Goal: Task Accomplishment & Management: Use online tool/utility

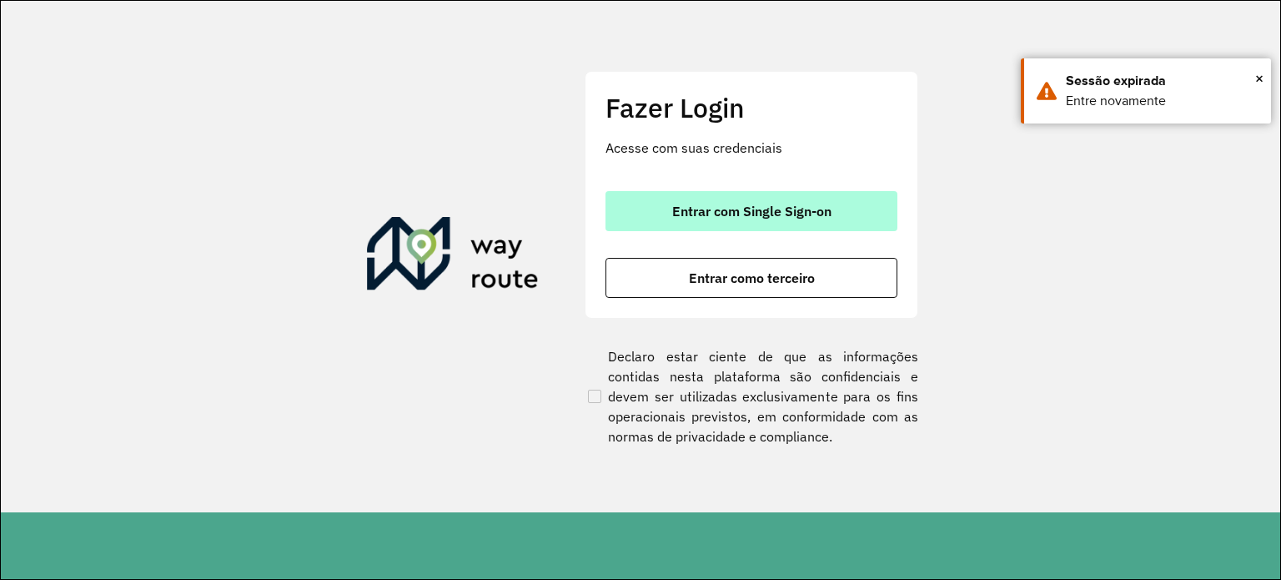
click at [784, 204] on span "Entrar com Single Sign-on" at bounding box center [751, 210] width 159 height 13
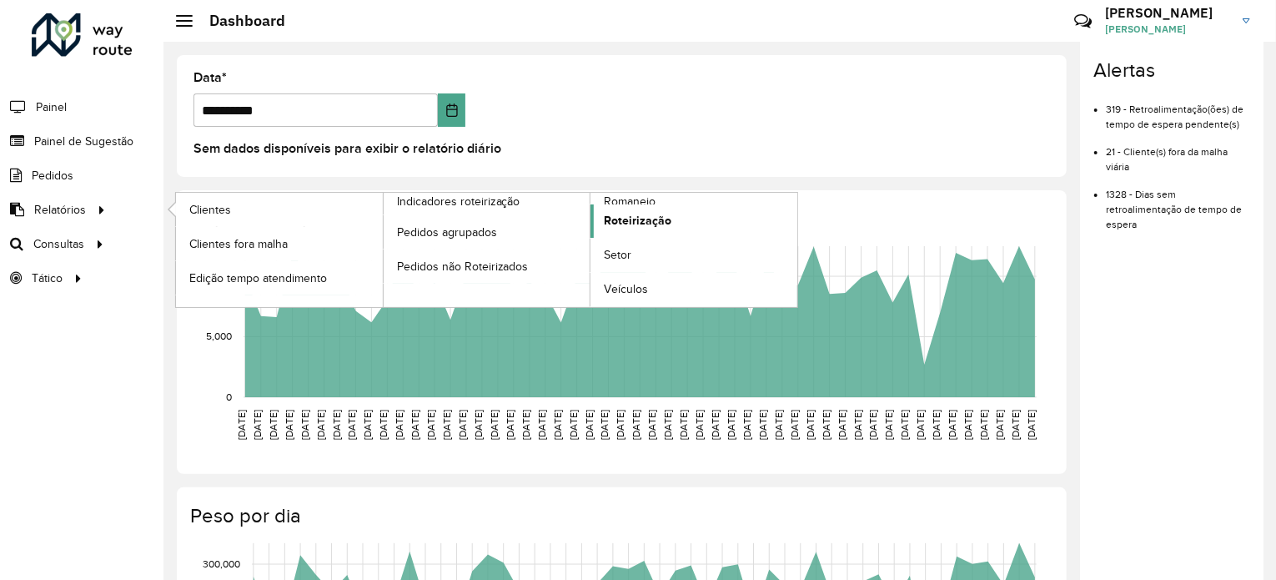
click at [638, 217] on span "Roteirização" at bounding box center [638, 221] width 68 height 18
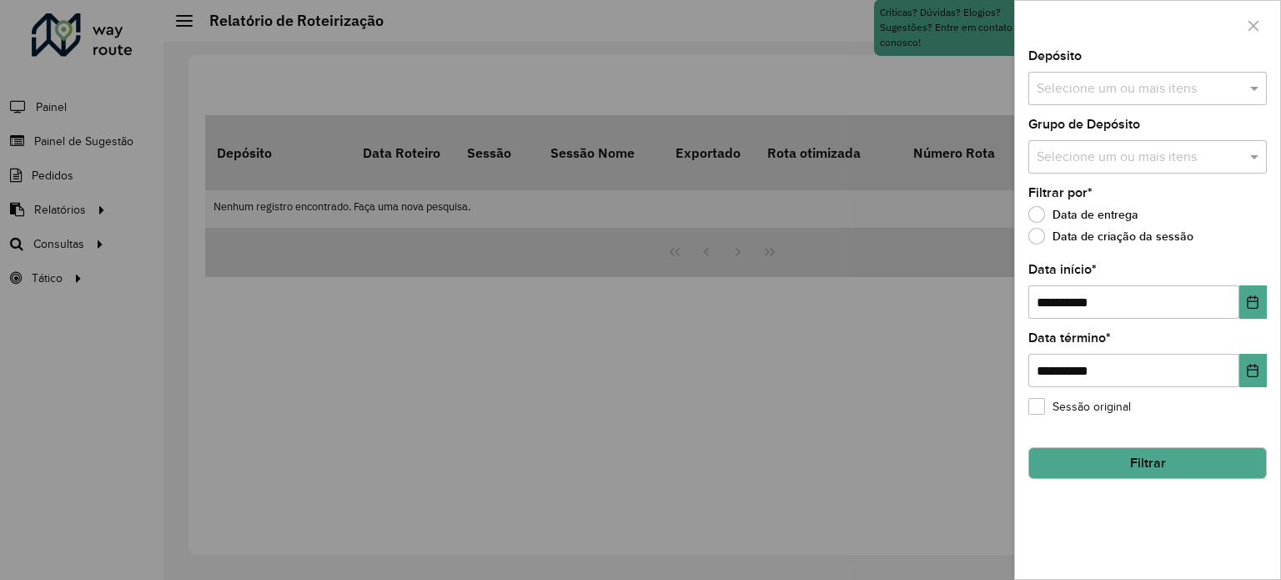
click at [1145, 79] on input "text" at bounding box center [1140, 89] width 214 height 20
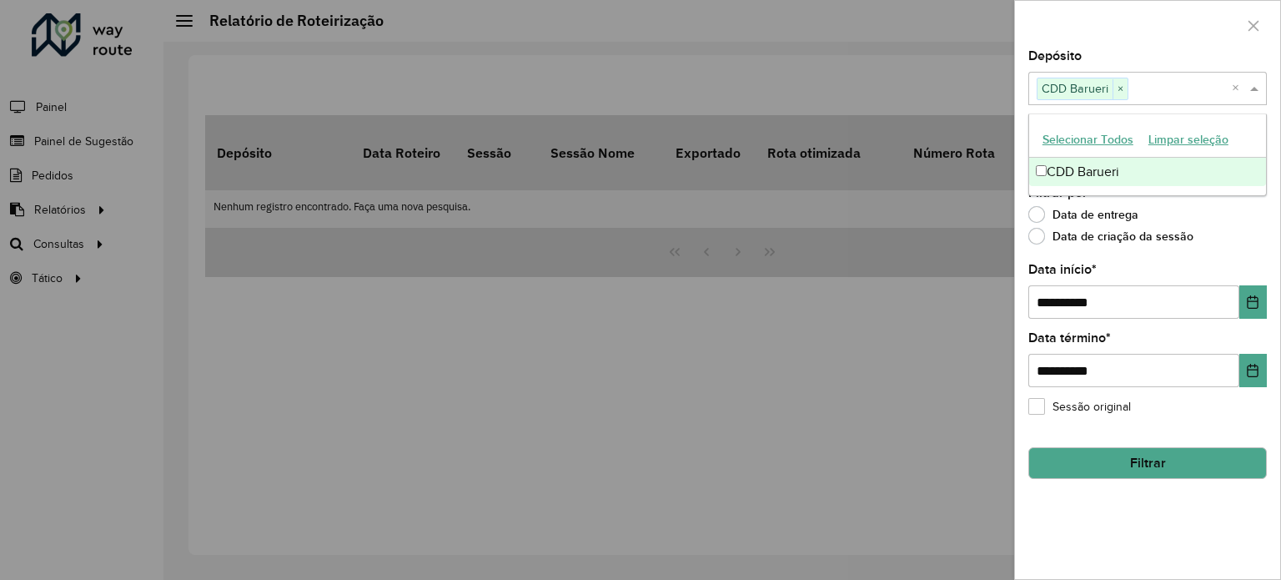
click at [1224, 213] on div "Data de entrega" at bounding box center [1147, 219] width 239 height 20
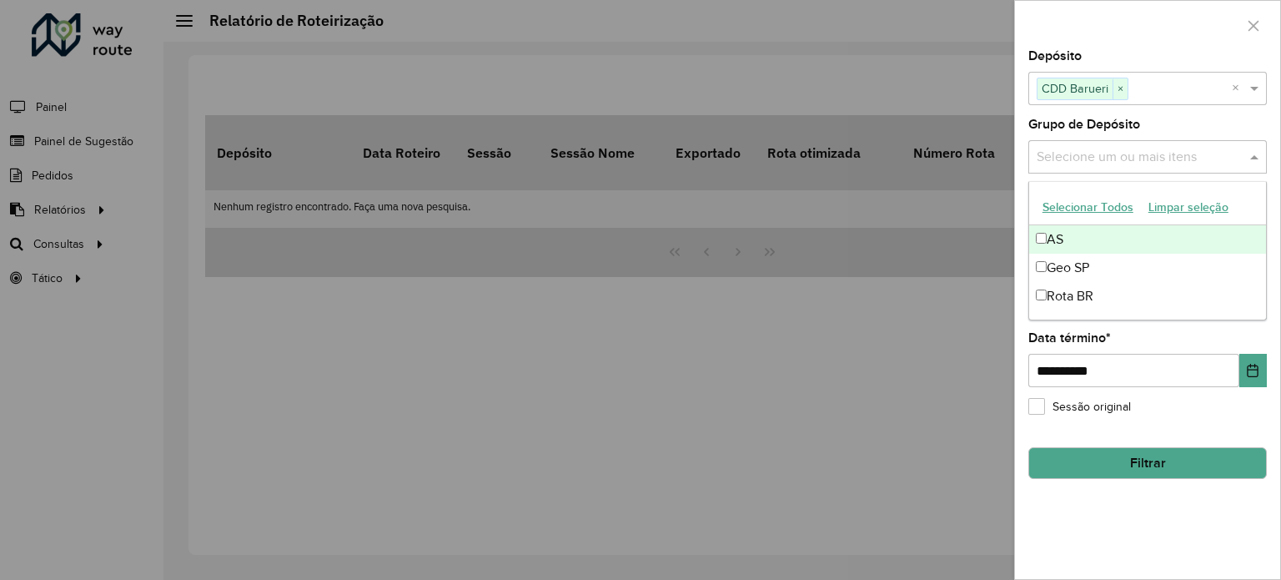
click at [1233, 163] on input "text" at bounding box center [1140, 158] width 214 height 20
click at [1275, 226] on div "**********" at bounding box center [1147, 314] width 265 height 529
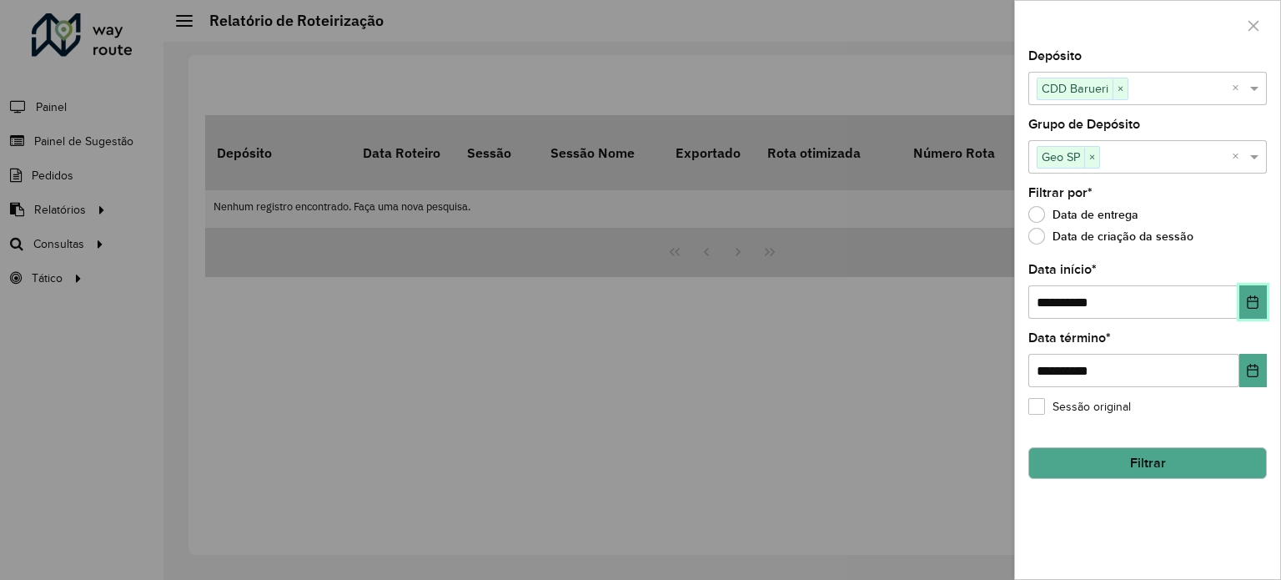
click at [1246, 293] on button "Choose Date" at bounding box center [1253, 301] width 28 height 33
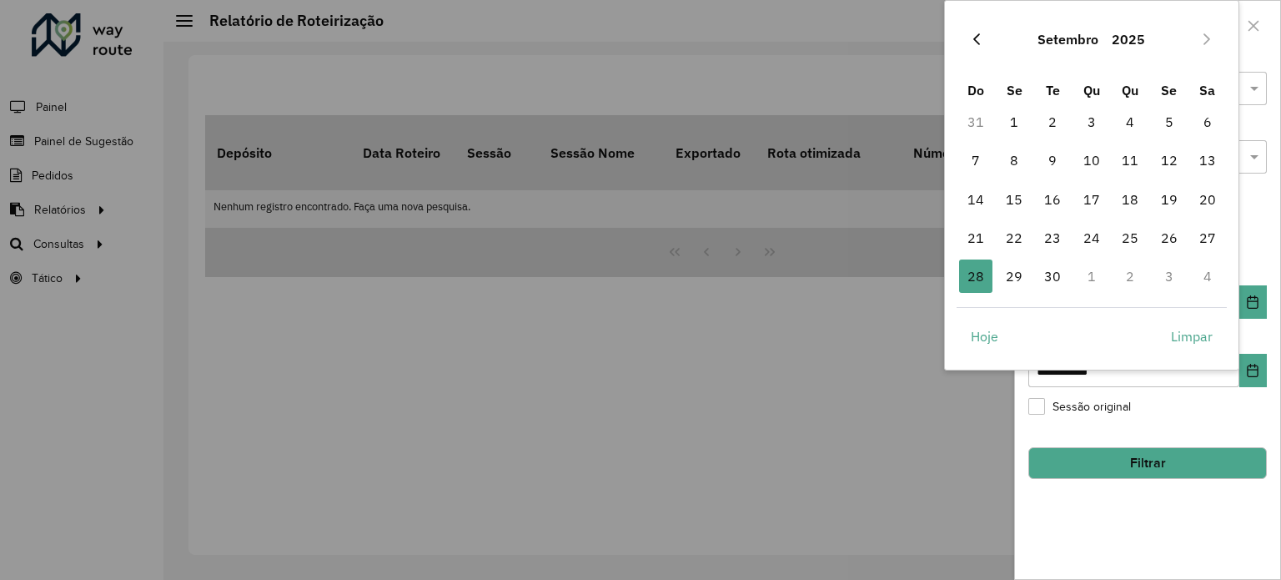
click at [978, 28] on button "Previous Month" at bounding box center [976, 39] width 27 height 27
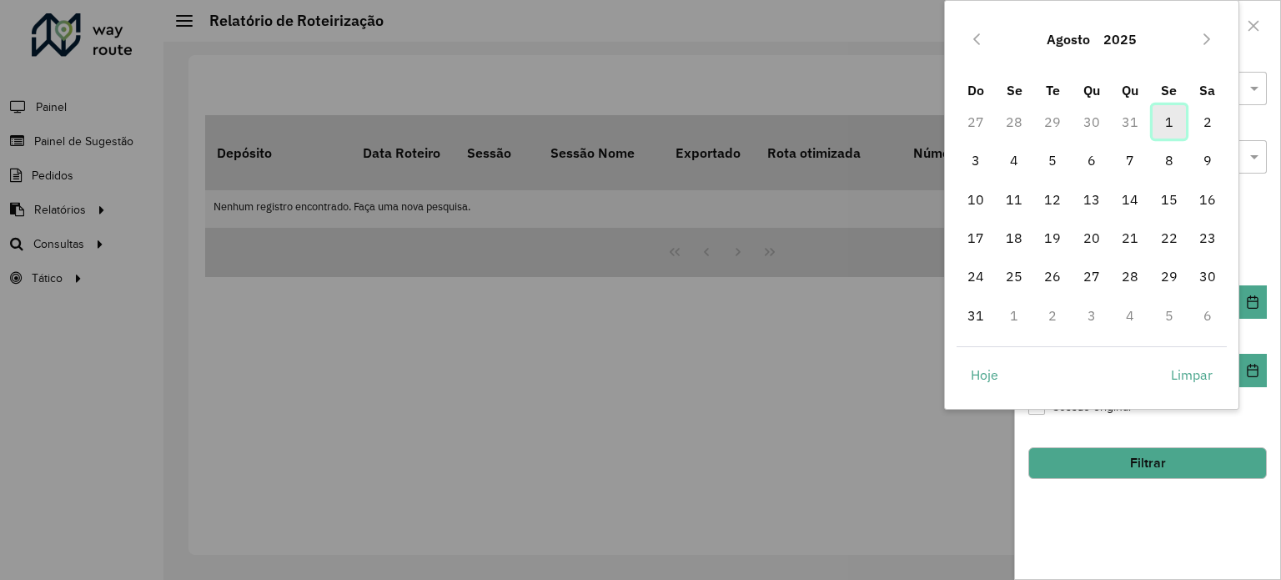
click at [1171, 125] on span "1" at bounding box center [1169, 121] width 33 height 33
type input "**********"
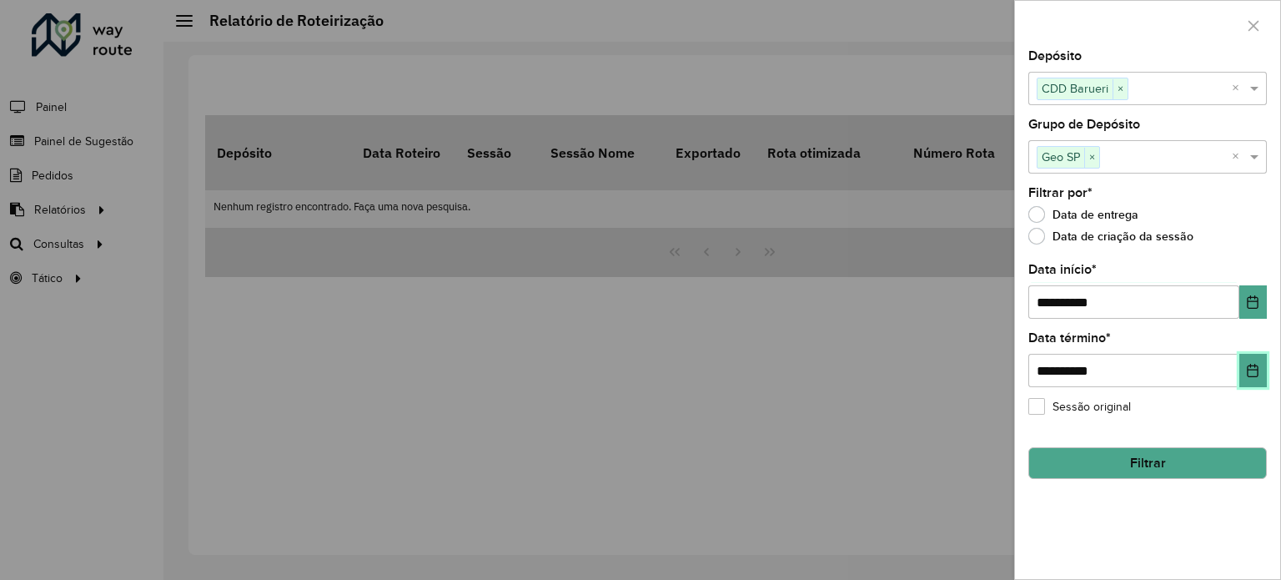
click at [1259, 372] on icon "Choose Date" at bounding box center [1252, 370] width 13 height 13
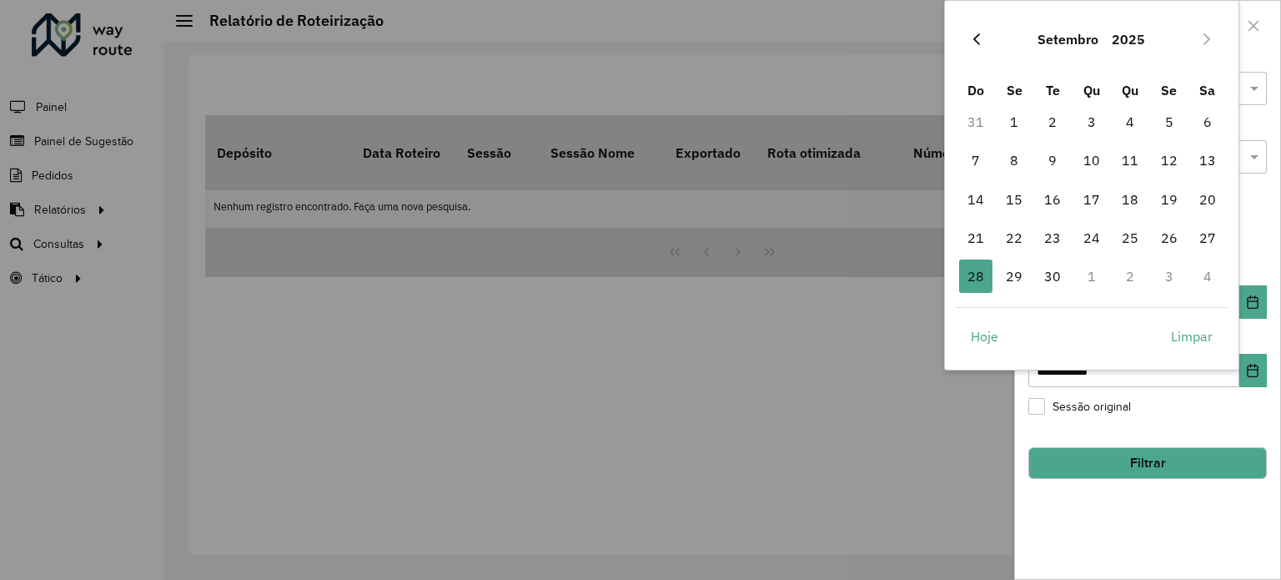
click at [970, 38] on icon "Previous Month" at bounding box center [976, 39] width 13 height 13
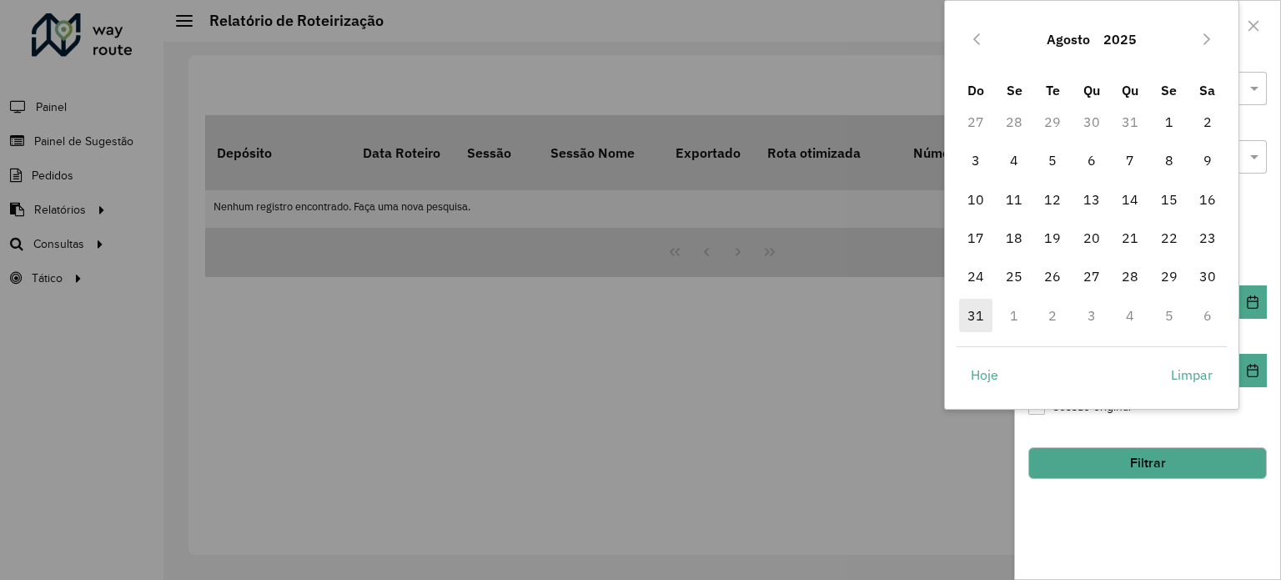
click at [985, 310] on span "31" at bounding box center [975, 315] width 33 height 33
type input "**********"
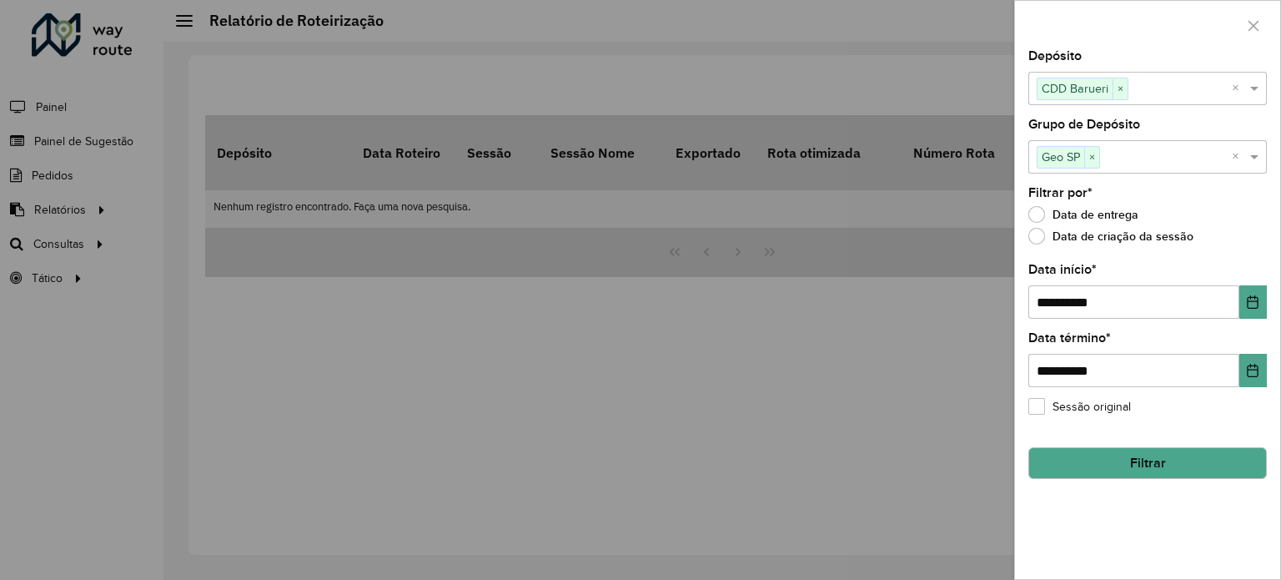
click at [1151, 455] on button "Filtrar" at bounding box center [1147, 463] width 239 height 32
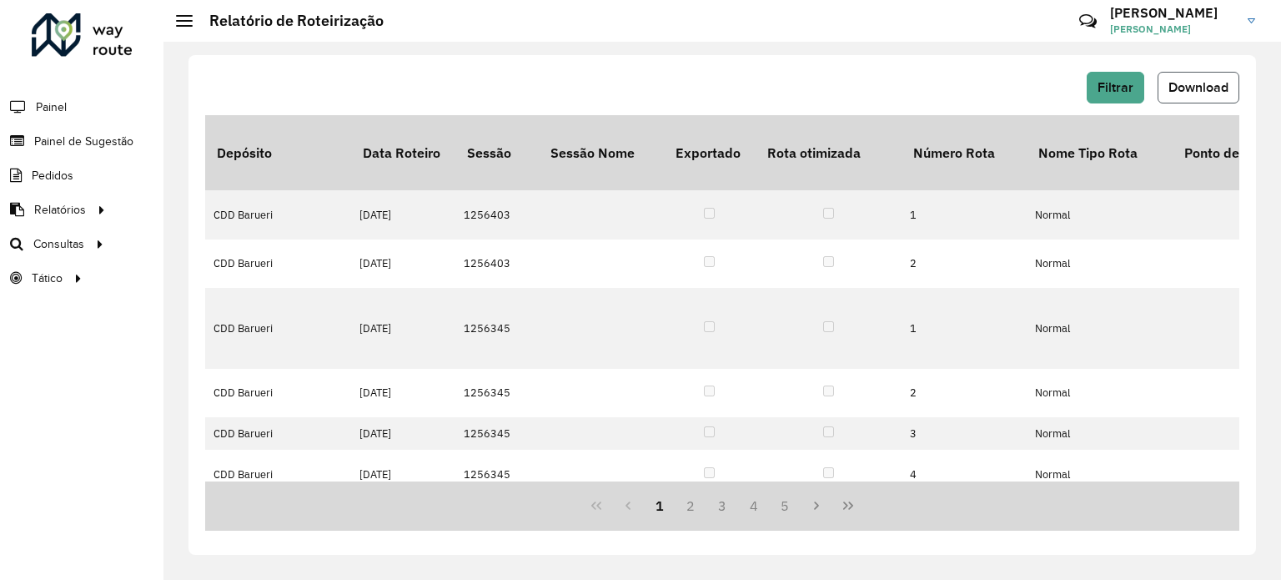
click at [1193, 95] on button "Download" at bounding box center [1199, 88] width 82 height 32
